Goal: Task Accomplishment & Management: Use online tool/utility

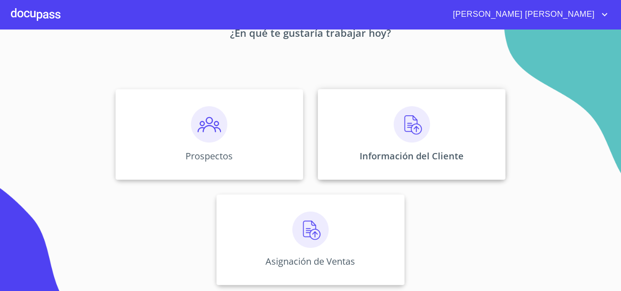
scroll to position [60, 0]
click at [406, 123] on img at bounding box center [412, 123] width 36 height 36
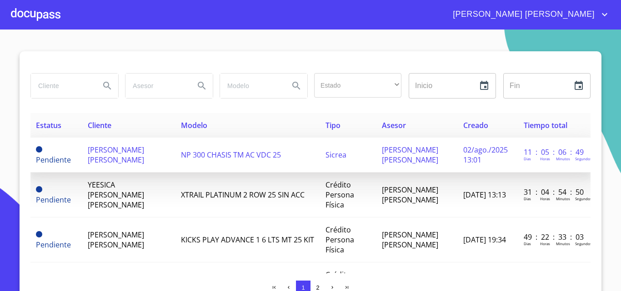
click at [102, 160] on span "[PERSON_NAME] [PERSON_NAME]" at bounding box center [116, 155] width 56 height 20
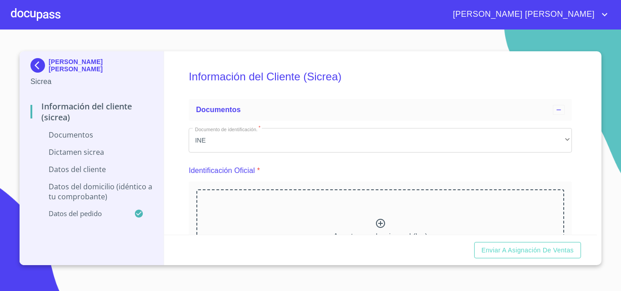
click at [39, 65] on img at bounding box center [39, 65] width 18 height 15
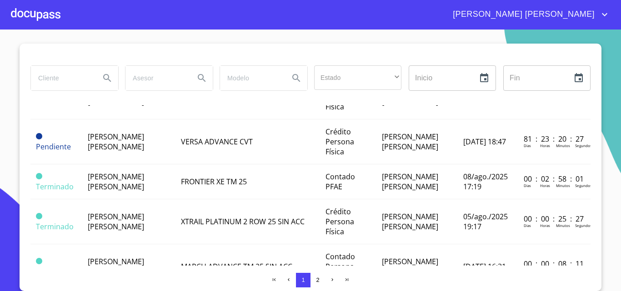
scroll to position [182, 0]
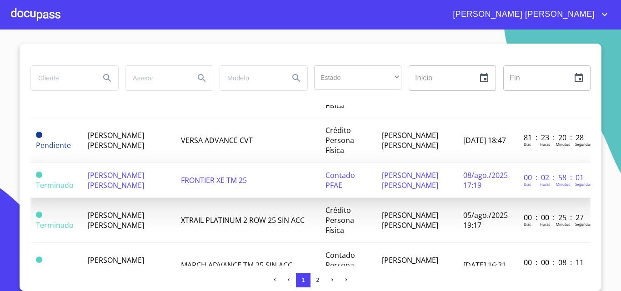
click at [128, 190] on span "[PERSON_NAME] [PERSON_NAME]" at bounding box center [116, 180] width 56 height 20
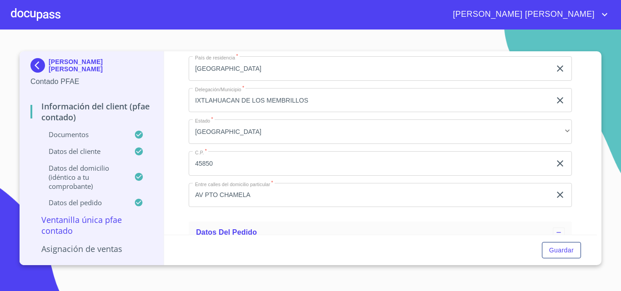
scroll to position [2318, 0]
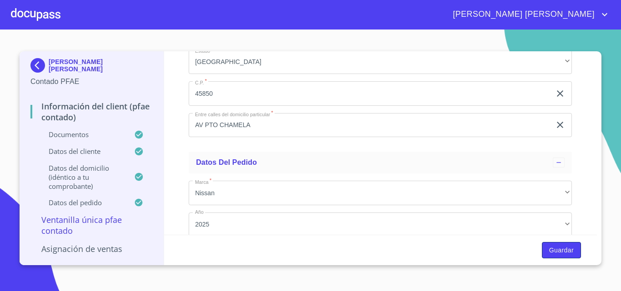
click at [561, 252] on span "Guardar" at bounding box center [561, 250] width 25 height 11
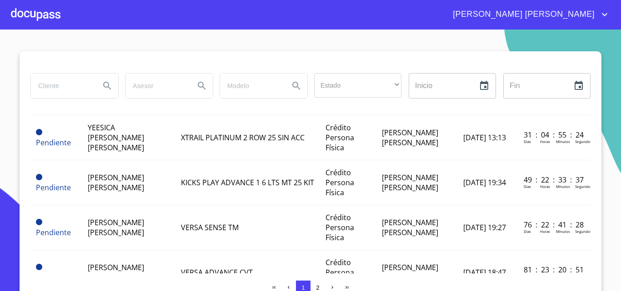
scroll to position [182, 0]
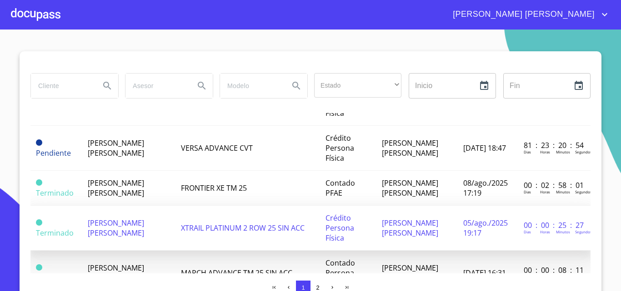
click at [131, 238] on span "[PERSON_NAME] [PERSON_NAME]" at bounding box center [116, 228] width 56 height 20
